Goal: Task Accomplishment & Management: Use online tool/utility

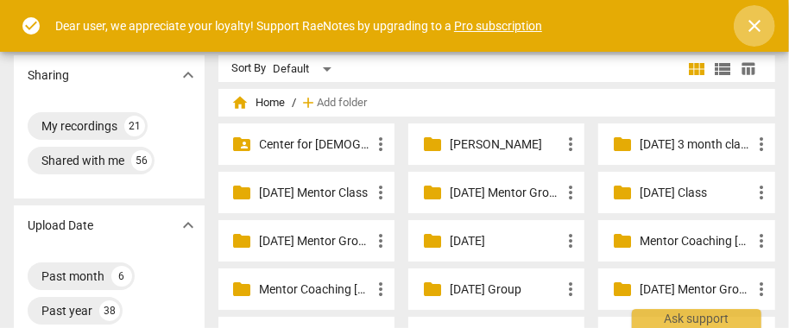
click at [761, 22] on span "close" at bounding box center [754, 26] width 21 height 21
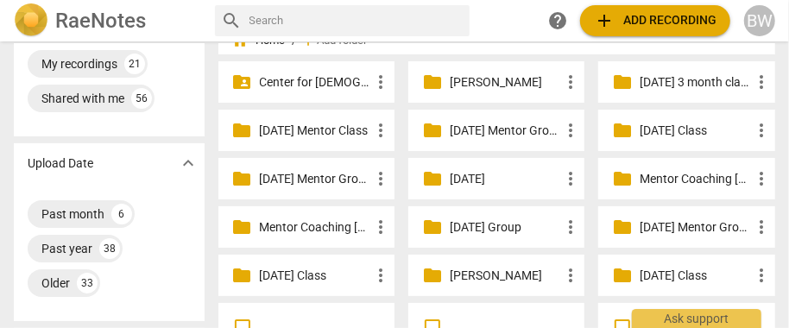
scroll to position [66, 0]
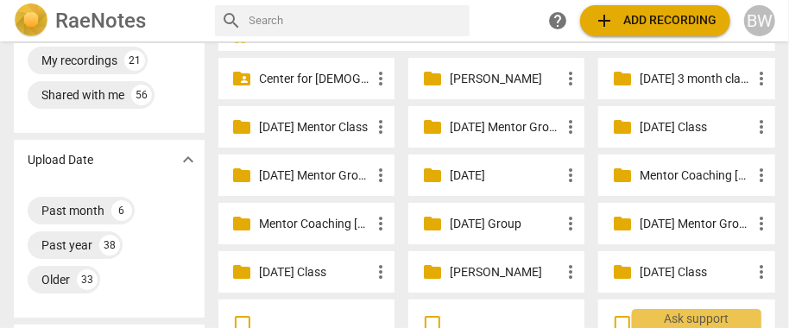
click at [698, 123] on p "[DATE] Class" at bounding box center [695, 127] width 111 height 18
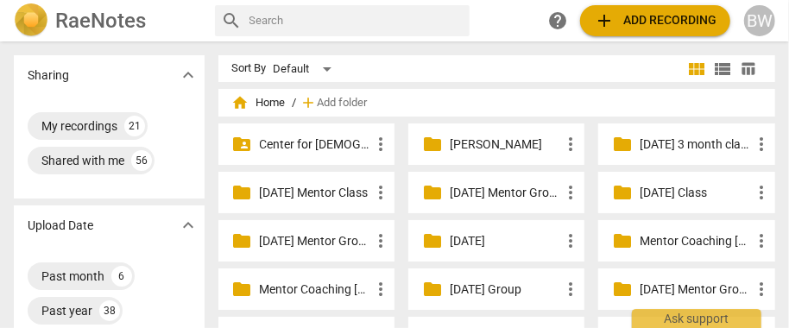
click at [275, 193] on p "[DATE] Mentor Class" at bounding box center [315, 193] width 111 height 18
click at [305, 292] on p "Mentor Coaching [PERSON_NAME]" at bounding box center [315, 290] width 111 height 18
click at [513, 194] on p "[DATE] Mentor Group" at bounding box center [505, 193] width 111 height 18
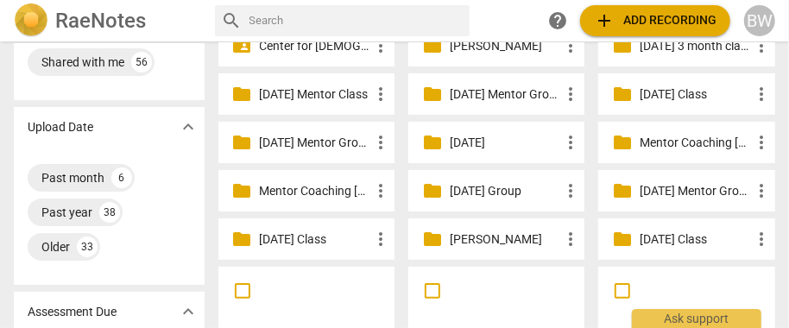
scroll to position [98, 0]
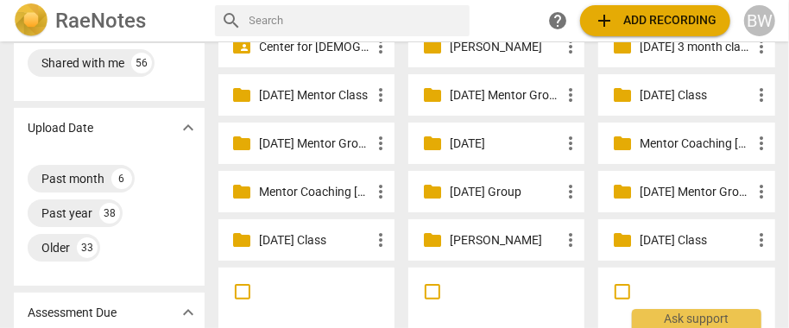
click at [446, 192] on div "folder [DATE] Group more_vert" at bounding box center [496, 191] width 176 height 41
click at [465, 191] on p "[DATE] Group" at bounding box center [505, 192] width 111 height 18
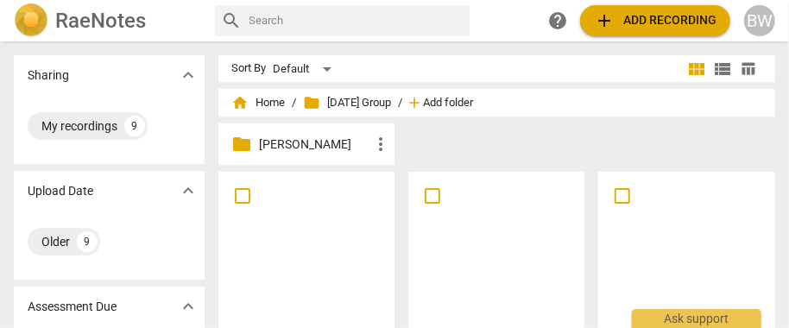
click at [474, 99] on span "Add folder" at bounding box center [449, 103] width 50 height 13
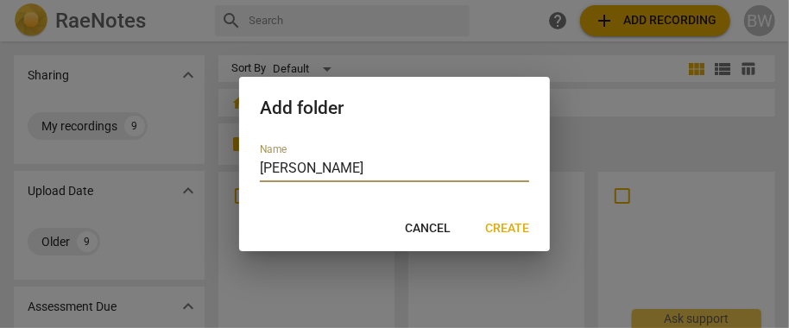
type input "[PERSON_NAME]"
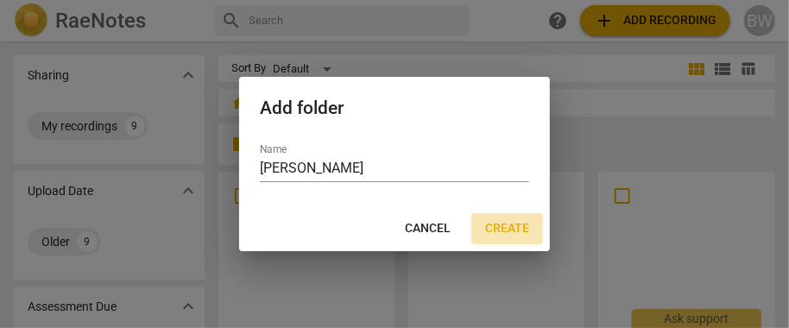
click at [512, 231] on span "Create" at bounding box center [507, 228] width 44 height 17
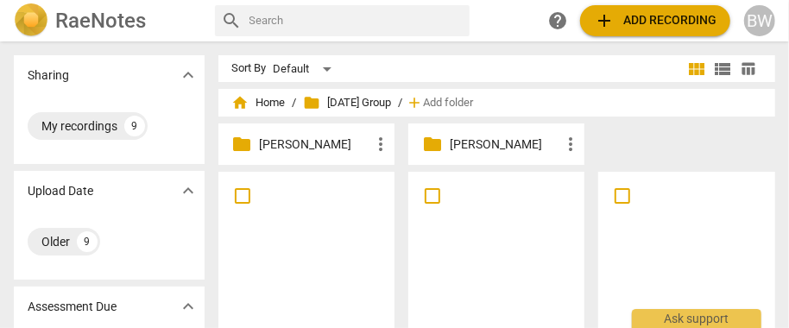
click at [469, 148] on p "[PERSON_NAME]" at bounding box center [505, 145] width 111 height 18
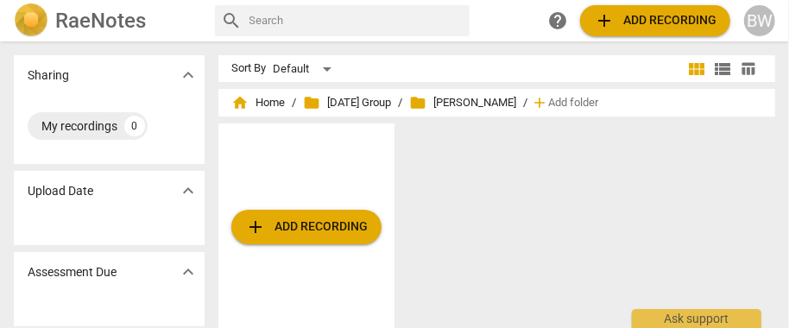
click at [298, 230] on span "add Add recording" at bounding box center [306, 227] width 123 height 21
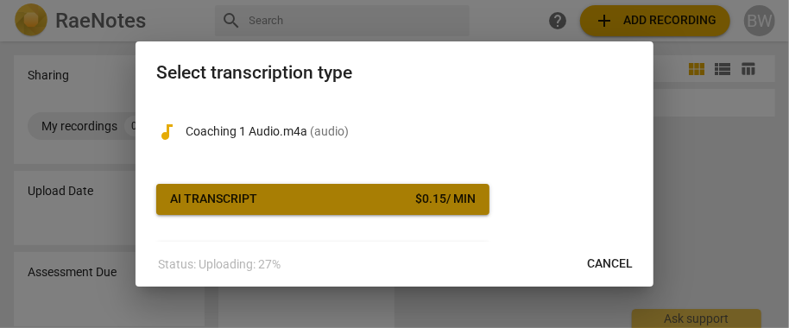
click at [458, 198] on div "$ 0.15 / min" at bounding box center [445, 199] width 60 height 17
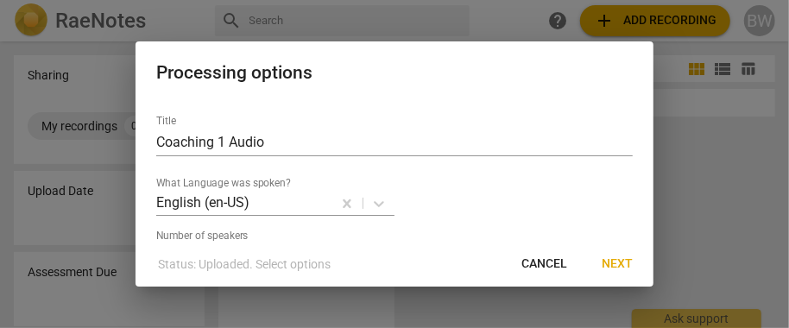
click at [617, 264] on span "Next" at bounding box center [617, 264] width 31 height 17
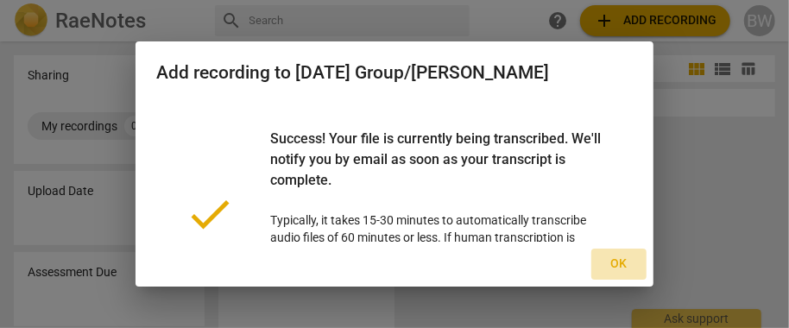
click at [616, 260] on span "Ok" at bounding box center [619, 264] width 28 height 17
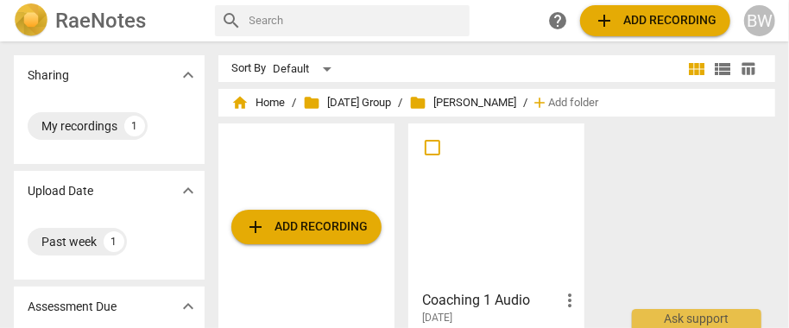
click at [465, 302] on h3 "Coaching 1 Audio" at bounding box center [490, 300] width 137 height 21
